Goal: Information Seeking & Learning: Learn about a topic

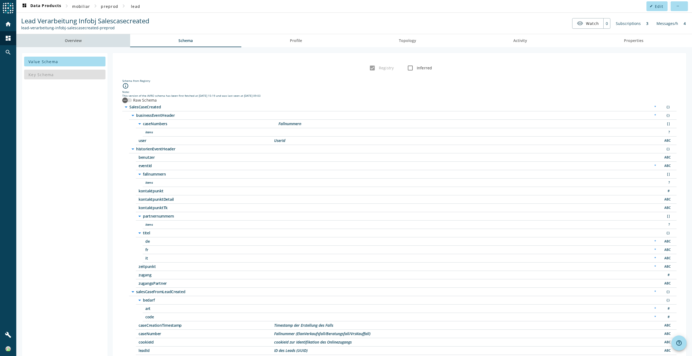
click at [121, 42] on link "Overview" at bounding box center [73, 40] width 114 height 13
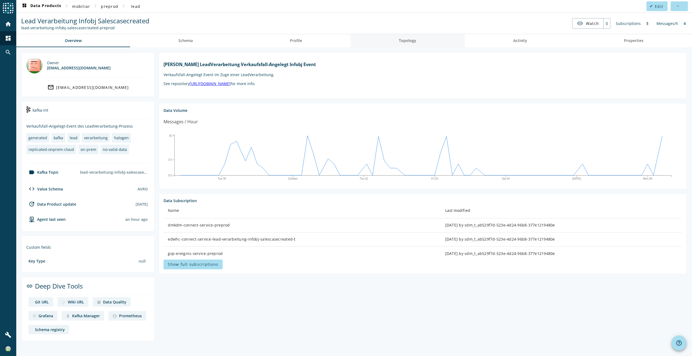
click at [419, 45] on link "Topology" at bounding box center [407, 40] width 114 height 13
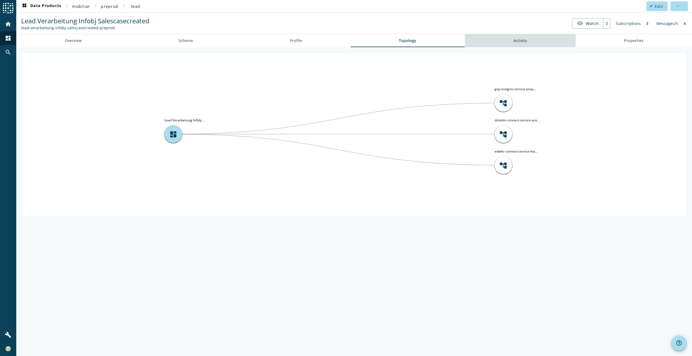
click at [533, 44] on link "Activity" at bounding box center [520, 40] width 111 height 13
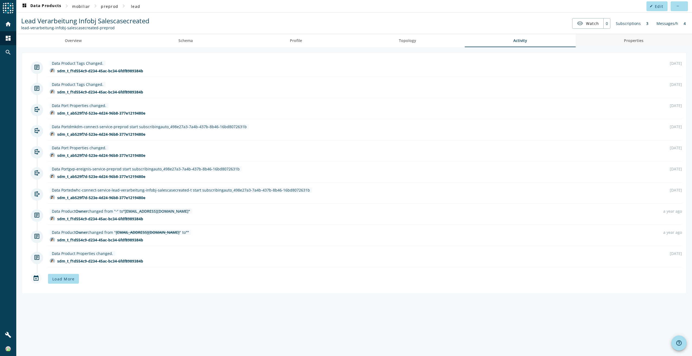
click at [595, 44] on link "Properties" at bounding box center [633, 40] width 117 height 13
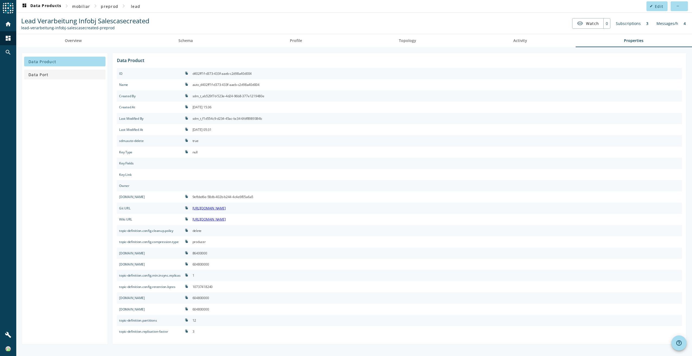
click at [69, 78] on span at bounding box center [64, 74] width 81 height 13
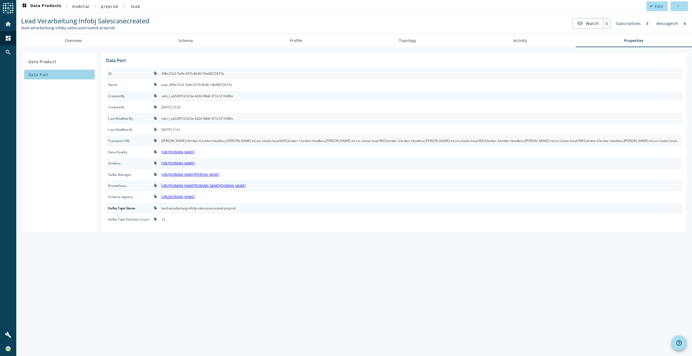
click at [73, 73] on span at bounding box center [59, 74] width 70 height 13
click at [75, 67] on span at bounding box center [59, 61] width 70 height 13
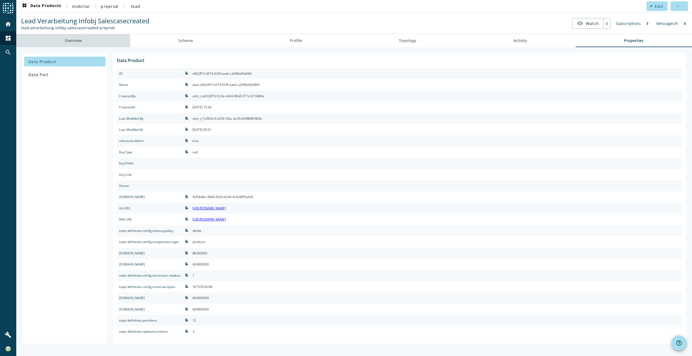
click at [79, 44] on span "Overview" at bounding box center [73, 40] width 17 height 13
